Goal: Check status: Check status

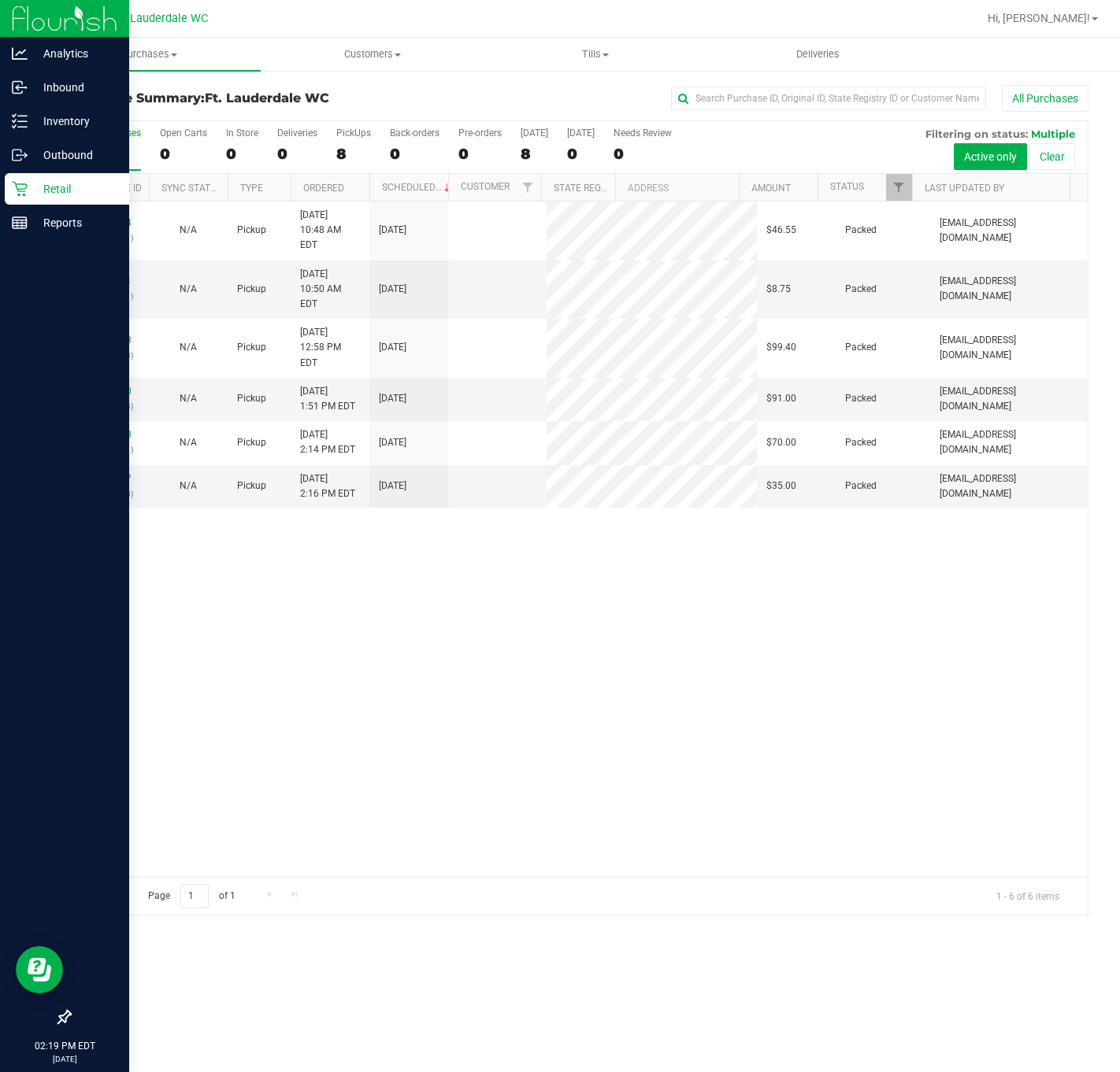
click at [22, 199] on div "Retail" at bounding box center [67, 189] width 125 height 32
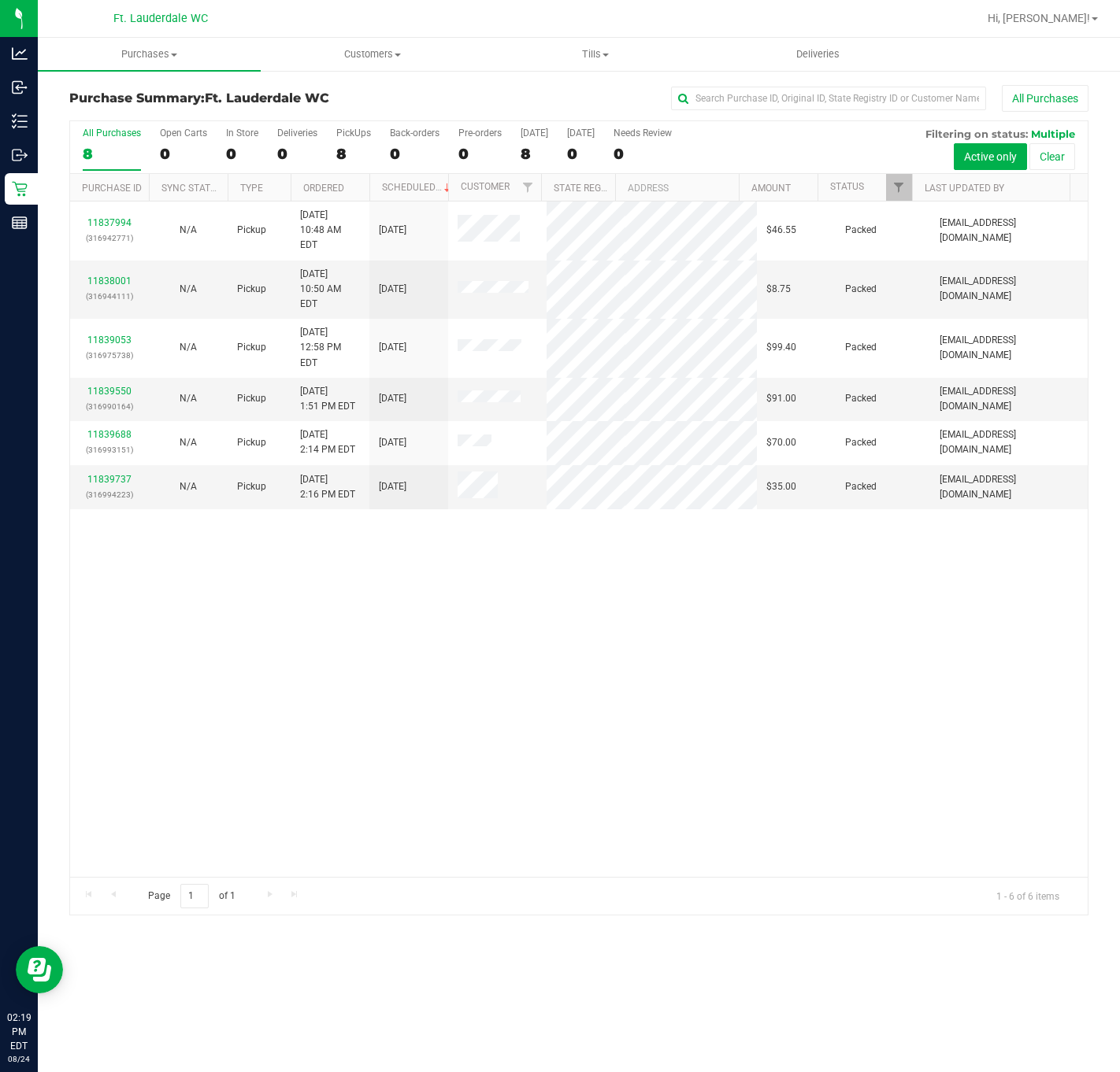
click at [222, 510] on div "11837994 (316942771) N/A Pickup [DATE] 10:48 AM EDT 8/24/2025 $46.55 Packed [EM…" at bounding box center [579, 539] width 1017 height 676
click at [873, 629] on div "11837994 (316942771) N/A Pickup [DATE] 10:48 AM EDT 8/24/2025 $46.55 Packed [EM…" at bounding box center [579, 539] width 1017 height 676
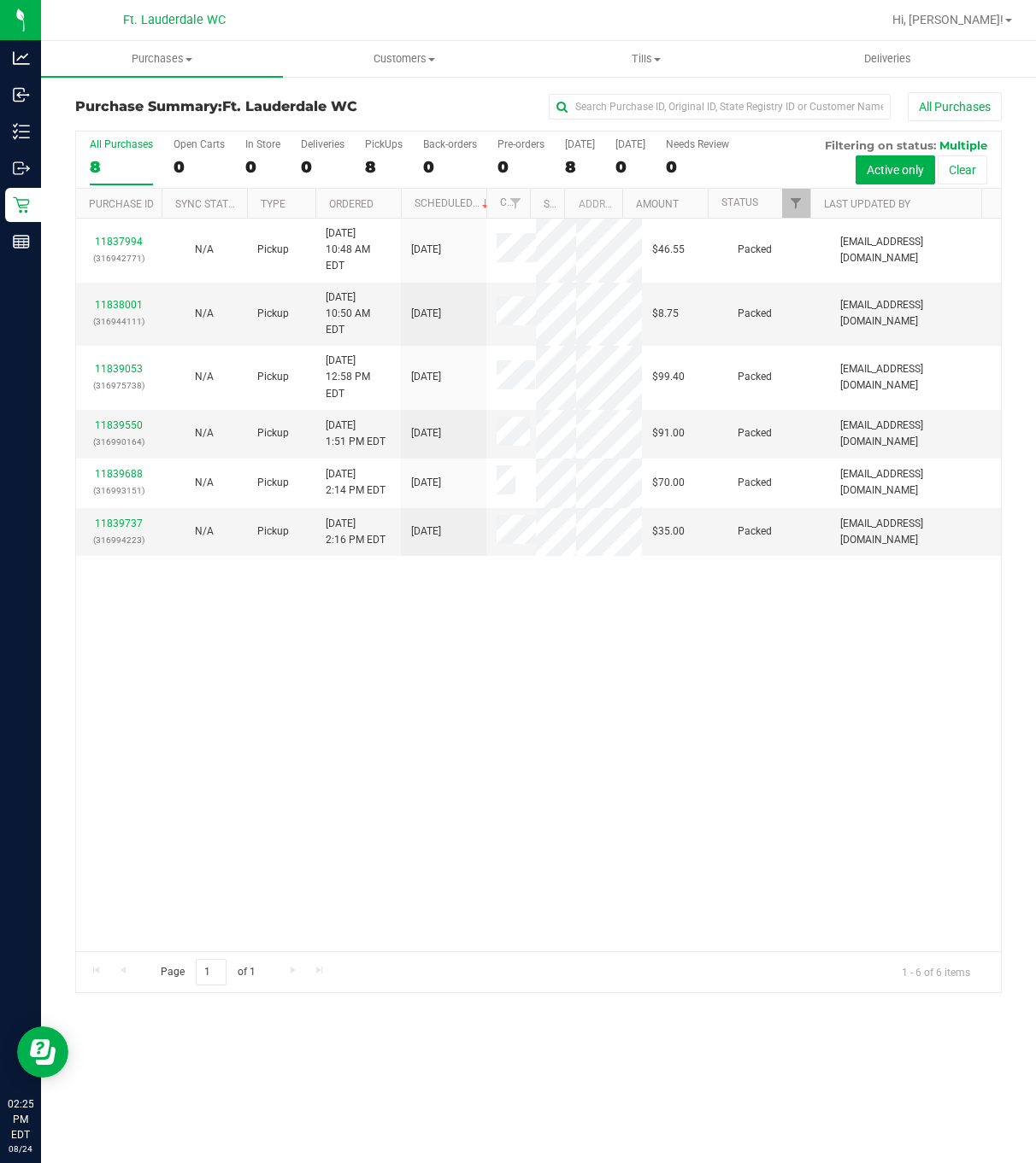
click at [633, 784] on div "11837994 (316942771) N/A Pickup [DATE] 10:48 AM EDT 8/24/2025 $46.55 Packed [EM…" at bounding box center [538, 585] width 924 height 733
click at [476, 734] on div "11837994 (316942771) N/A Pickup [DATE] 10:48 AM EDT 8/24/2025 $46.55 Packed [EM…" at bounding box center [538, 585] width 924 height 733
click at [390, 164] on div "8" at bounding box center [383, 167] width 37 height 20
click at [0, 0] on input "PickUps 8" at bounding box center [0, 0] width 0 height 0
click at [662, 931] on div "11837994 (316942771) N/A Pickup [DATE] 10:48 AM EDT 8/24/2025 $46.55 Packed [EM…" at bounding box center [538, 585] width 924 height 733
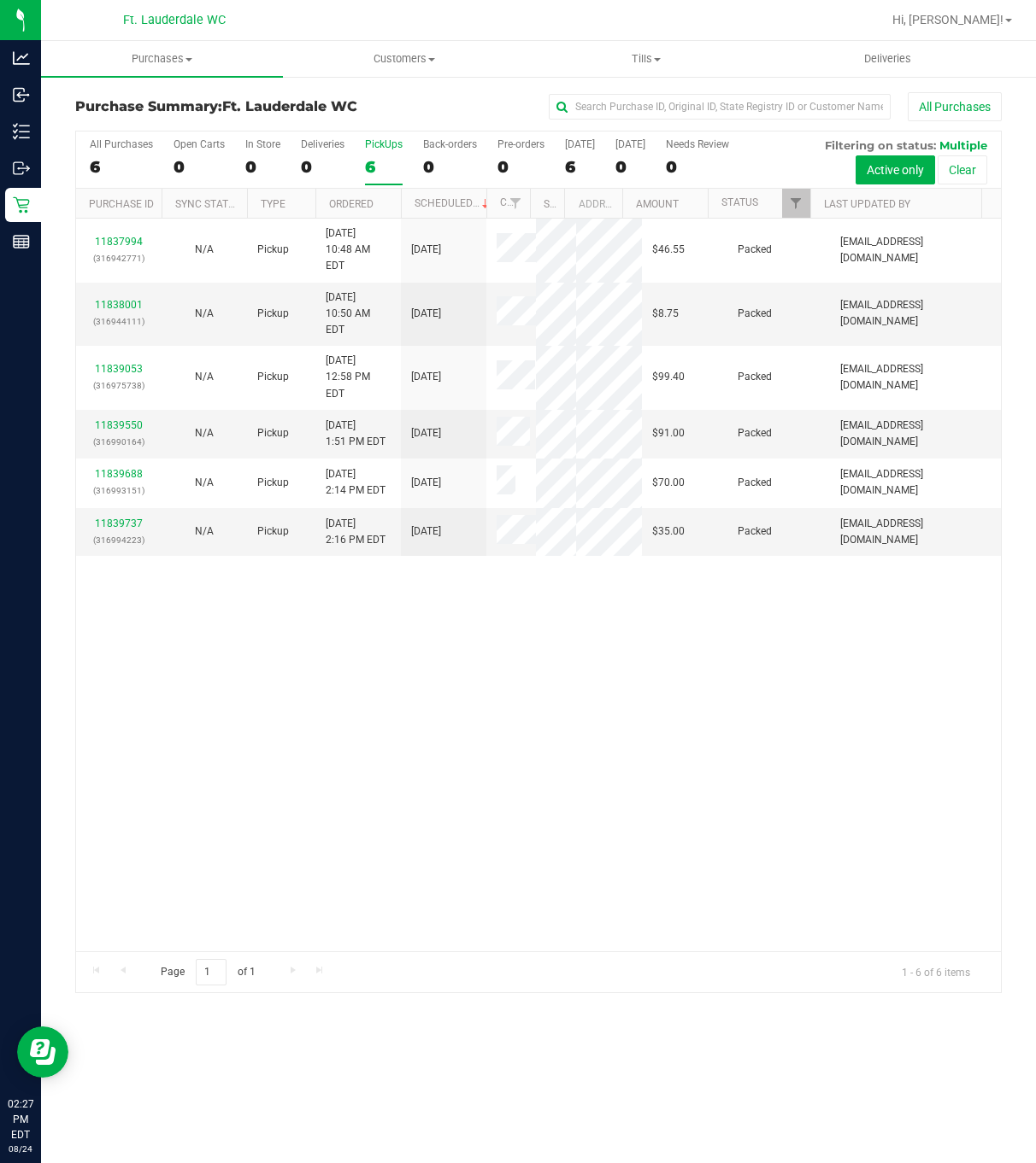
click at [403, 165] on div "All Purchases 6 Open Carts 0 In Store 0 Deliveries 0 PickUps 6 Back-orders 0 Pr…" at bounding box center [538, 160] width 924 height 57
click at [379, 171] on div "6" at bounding box center [383, 167] width 37 height 20
click at [0, 0] on input "PickUps 6" at bounding box center [0, 0] width 0 height 0
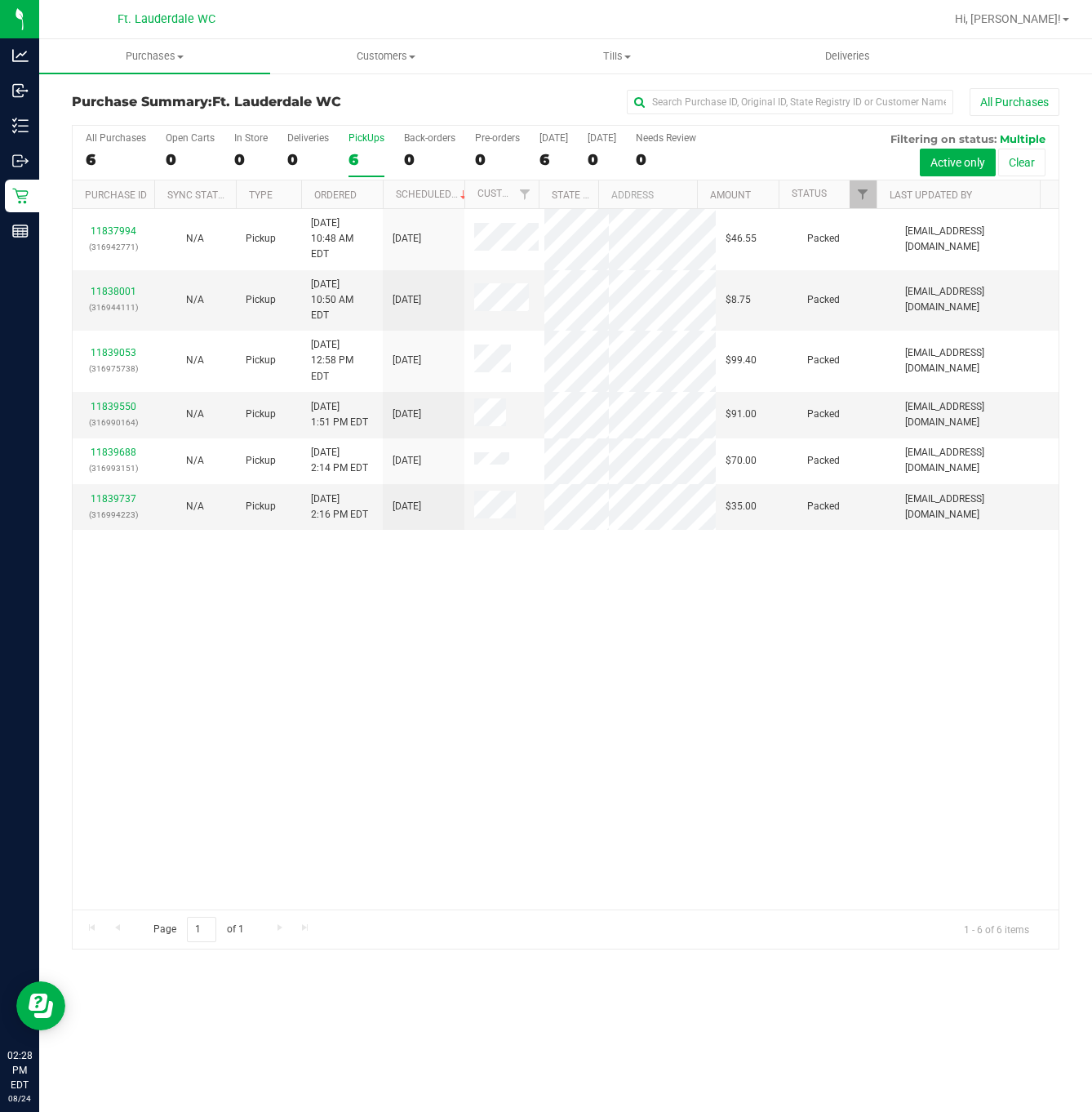
click at [303, 670] on div "11837994 (316942771) N/A Pickup [DATE] 10:48 AM EDT 8/24/2025 $46.55 Packed [EM…" at bounding box center [566, 559] width 986 height 701
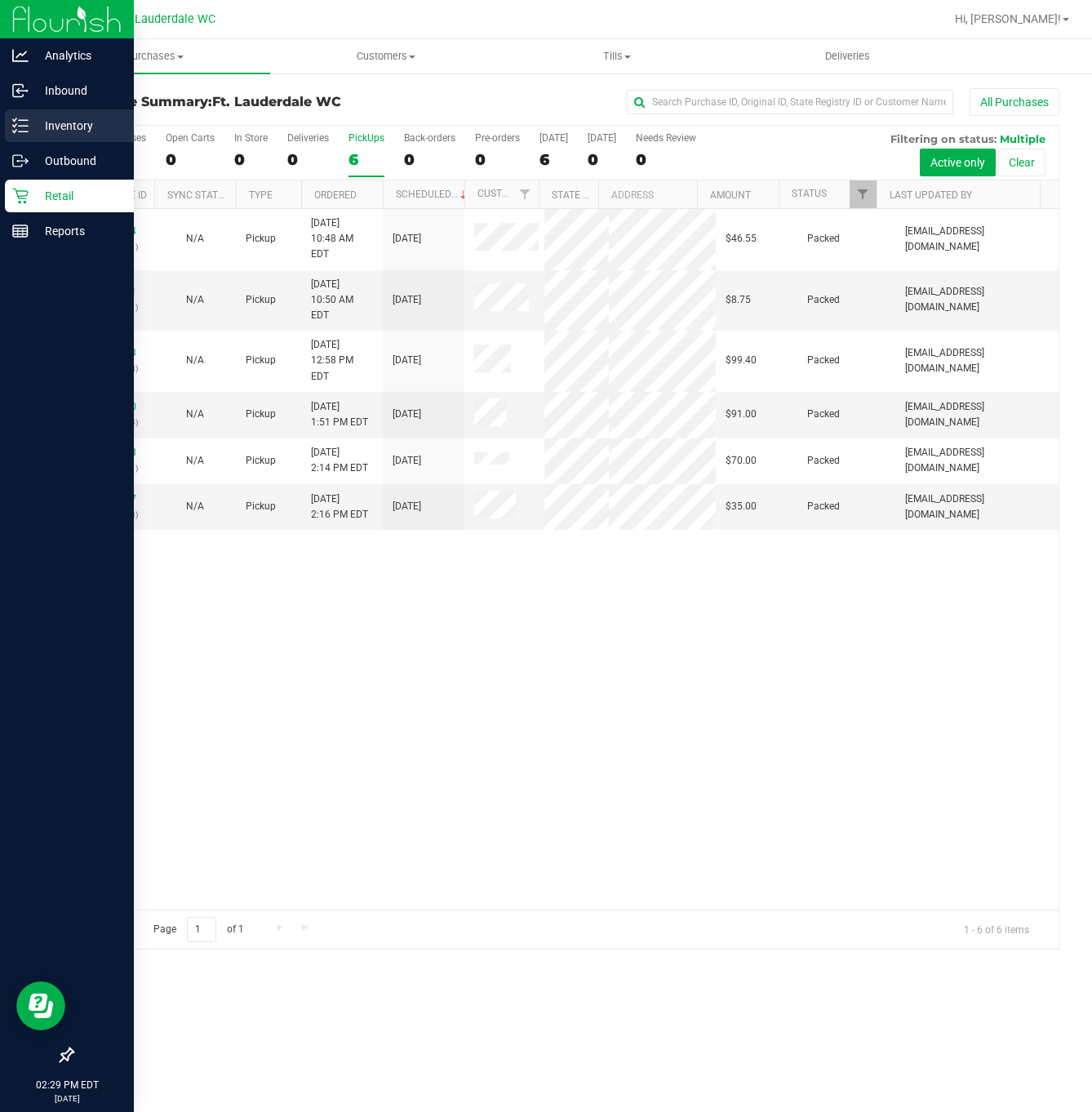
click at [21, 115] on div "Inventory" at bounding box center [69, 126] width 129 height 33
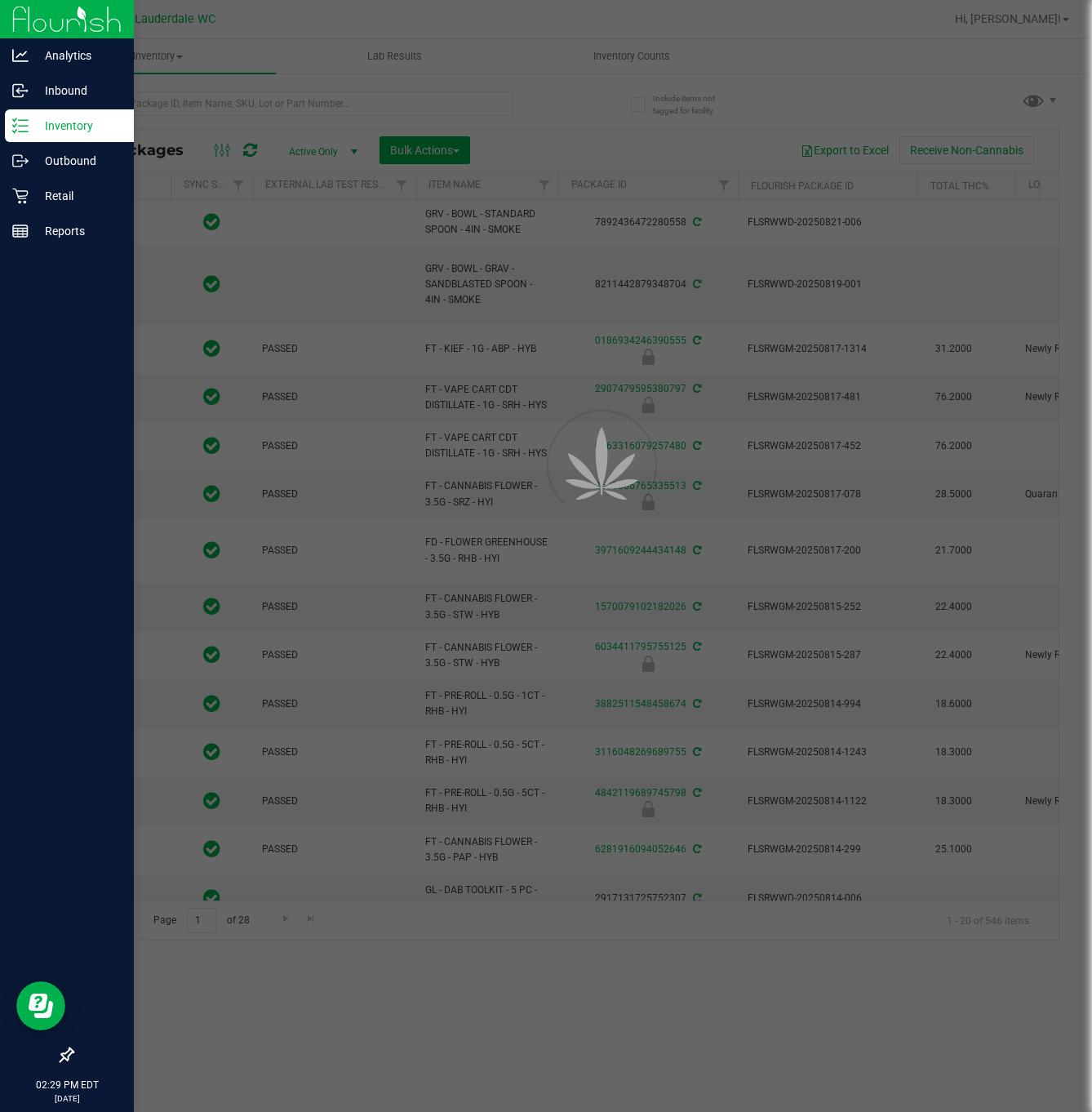
click at [243, 103] on div at bounding box center [546, 556] width 1092 height 1112
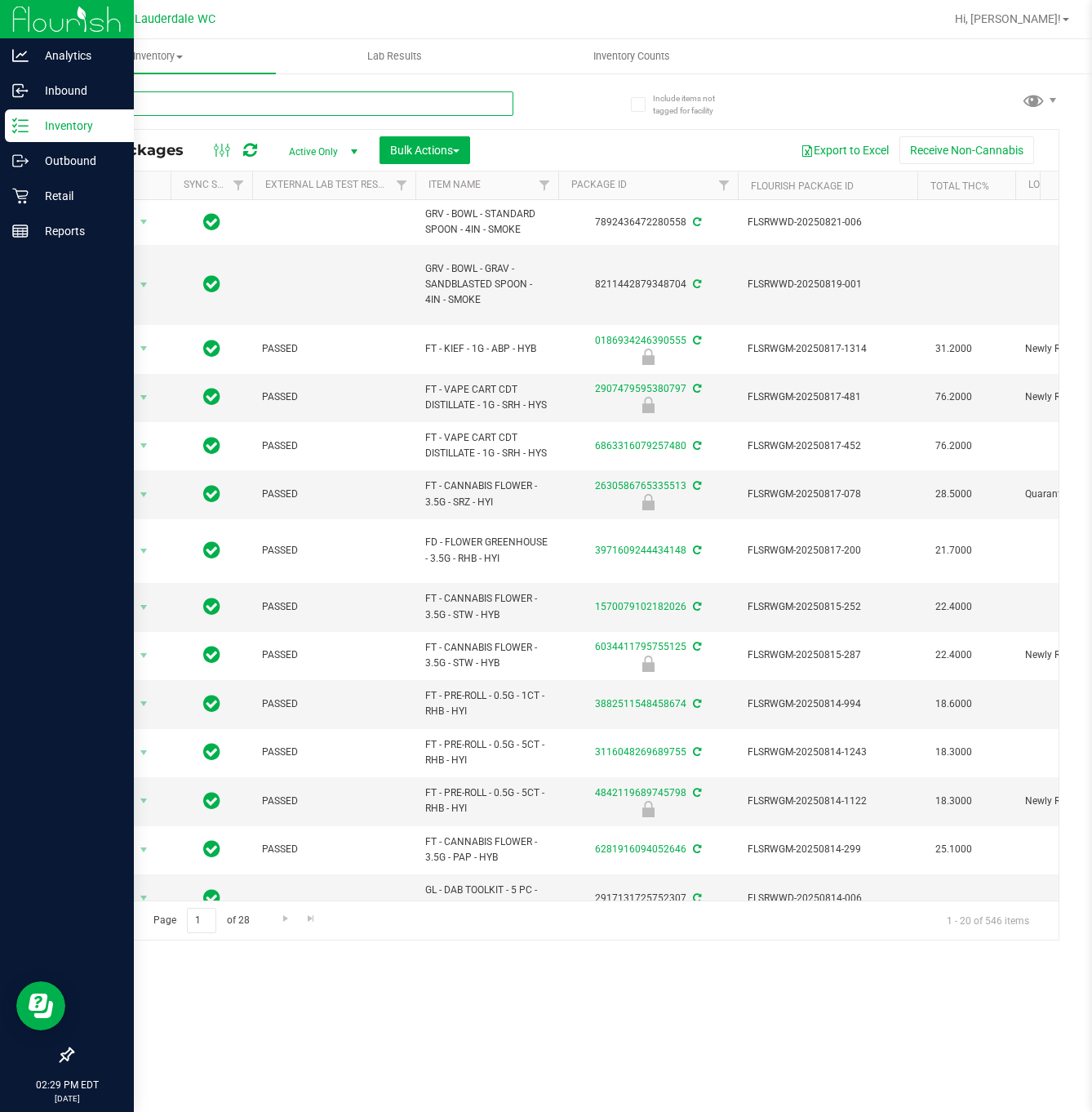
click at [243, 103] on input "text" at bounding box center [293, 104] width 442 height 24
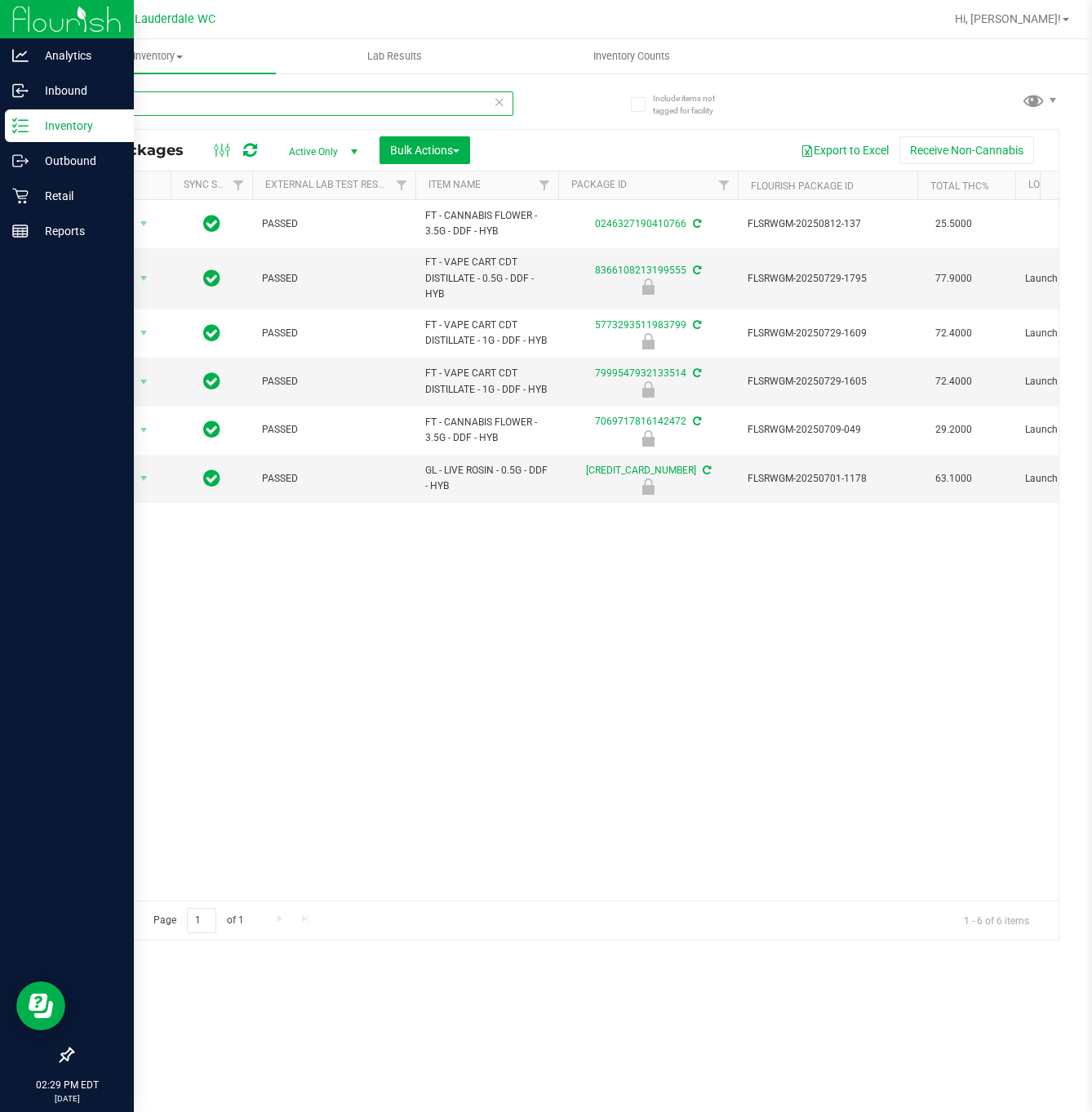
type input "ddf"
click at [399, 749] on div "Action Action Adjust qty Create package Edit attributes Global inventory Locate…" at bounding box center [566, 551] width 986 height 701
click at [21, 189] on icon at bounding box center [20, 195] width 16 height 16
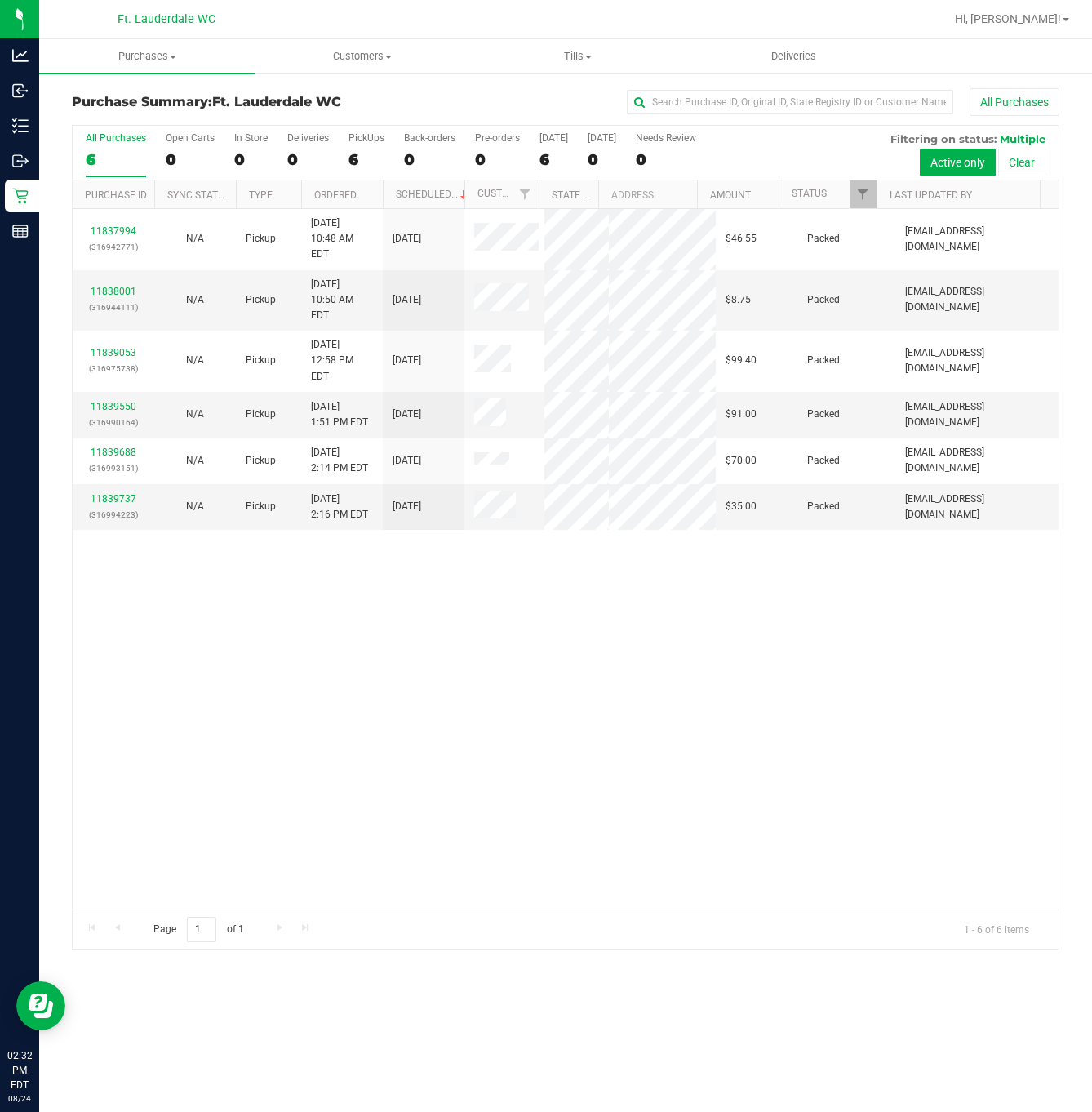
click at [728, 698] on div "11837994 (316942771) N/A Pickup [DATE] 10:48 AM EDT 8/24/2025 $46.55 Packed [EM…" at bounding box center [566, 559] width 986 height 701
click at [351, 150] on label "PickUps 6" at bounding box center [366, 155] width 36 height 45
click at [0, 0] on input "PickUps 6" at bounding box center [0, 0] width 0 height 0
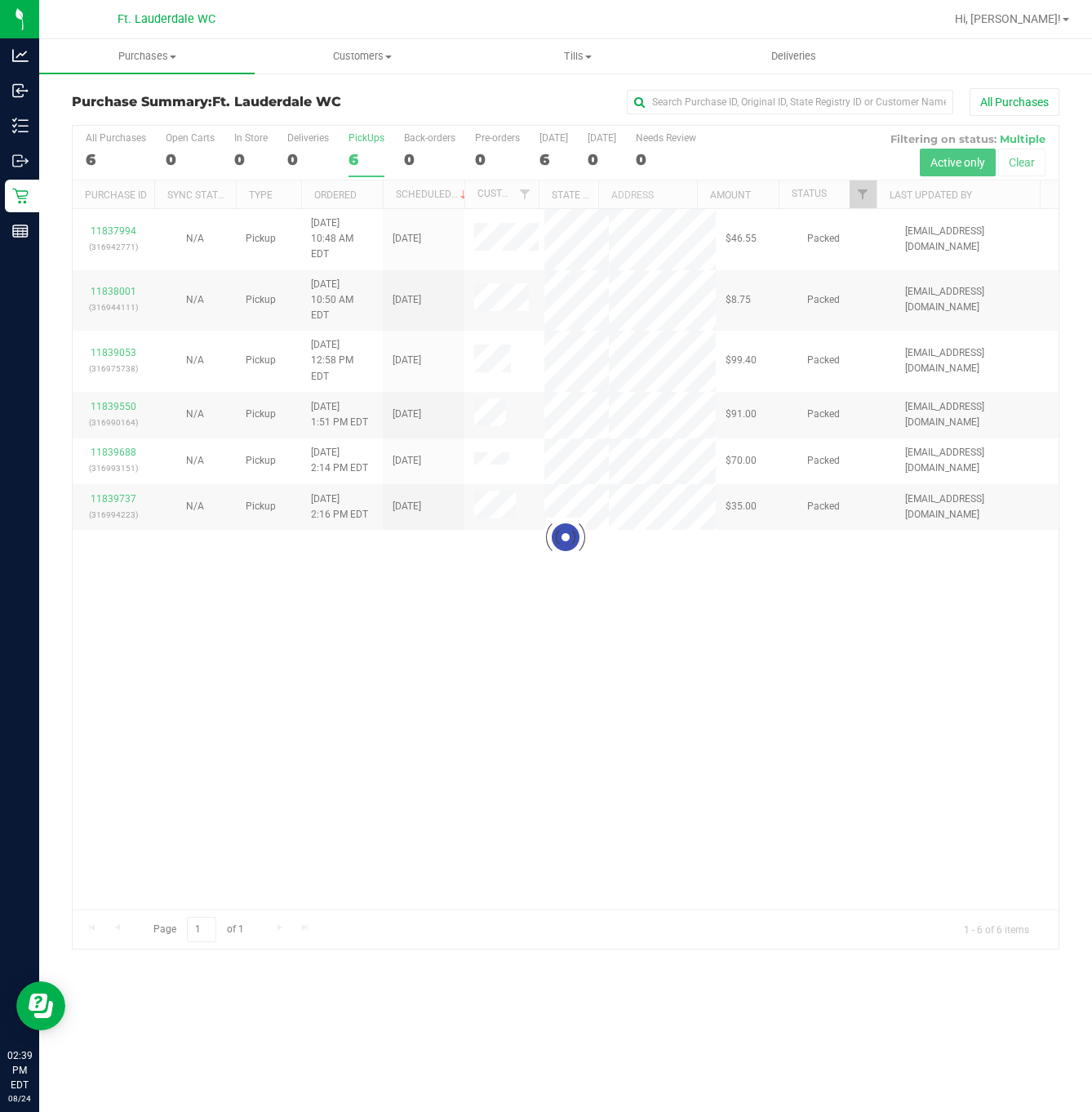
click at [398, 711] on div at bounding box center [566, 537] width 986 height 823
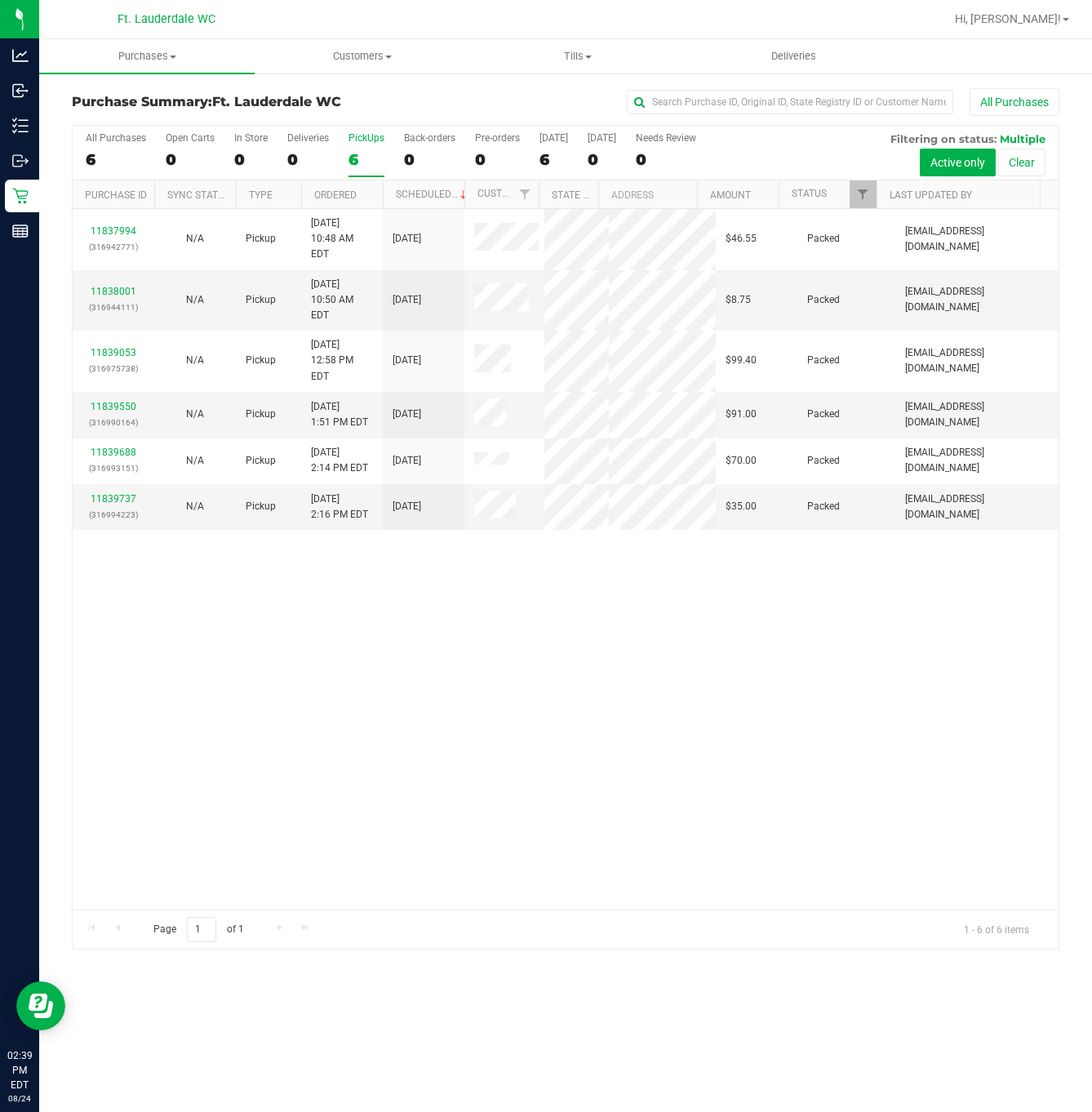
click at [371, 174] on label "PickUps 6" at bounding box center [366, 155] width 36 height 45
click at [0, 0] on input "PickUps 6" at bounding box center [0, 0] width 0 height 0
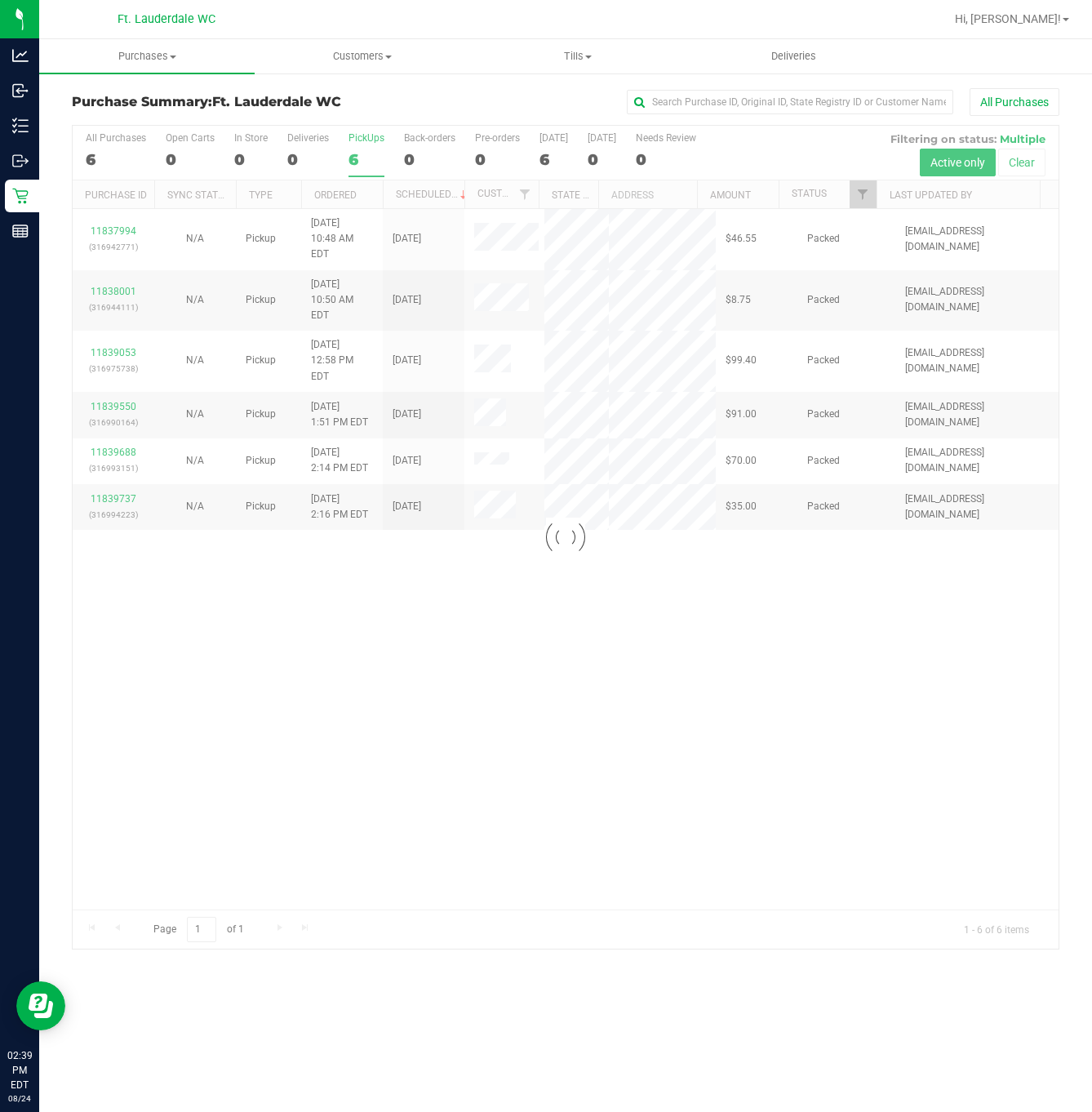
click at [470, 716] on div at bounding box center [566, 537] width 986 height 823
